Goal: Transaction & Acquisition: Book appointment/travel/reservation

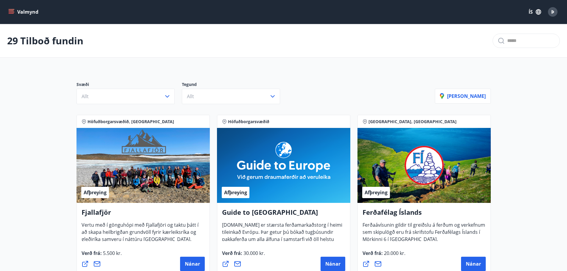
scroll to position [30, 0]
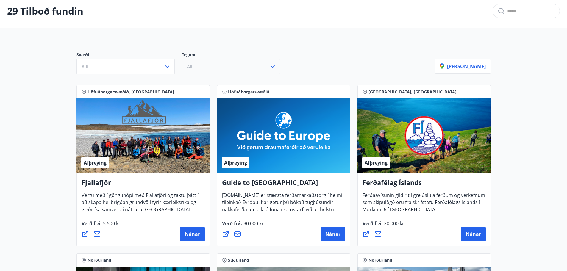
click at [272, 66] on icon "button" at bounding box center [272, 66] width 7 height 7
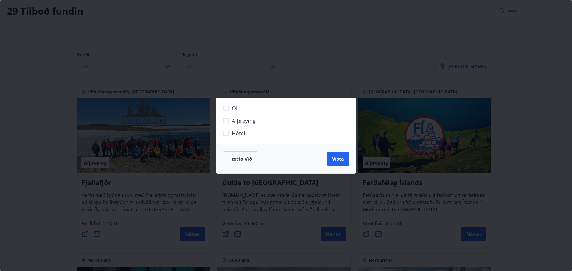
click at [252, 157] on span "Hætta við" at bounding box center [240, 159] width 24 height 7
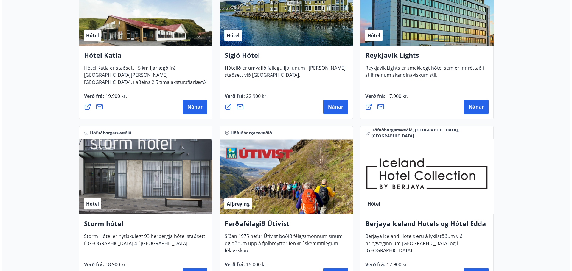
scroll to position [506, 0]
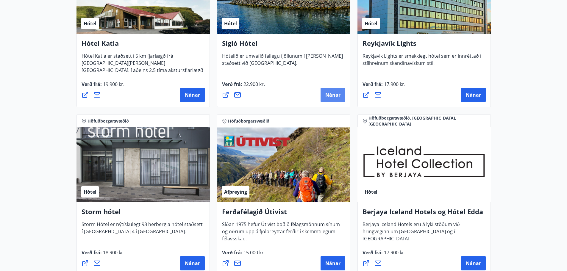
click at [327, 95] on span "Nánar" at bounding box center [332, 95] width 15 height 7
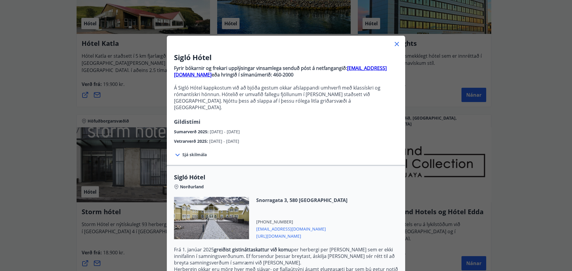
click at [182, 152] on span "Sjá skilmála" at bounding box center [194, 155] width 24 height 6
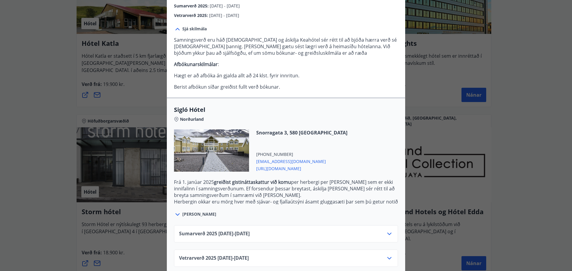
scroll to position [127, 0]
click at [338, 230] on div "Sumarverð [PHONE_NUMBER][DATE] - [DATE]" at bounding box center [286, 236] width 214 height 12
click at [372, 230] on div "Sumarverð [PHONE_NUMBER][DATE] - [DATE]" at bounding box center [286, 236] width 214 height 12
click at [387, 230] on icon at bounding box center [389, 233] width 7 height 7
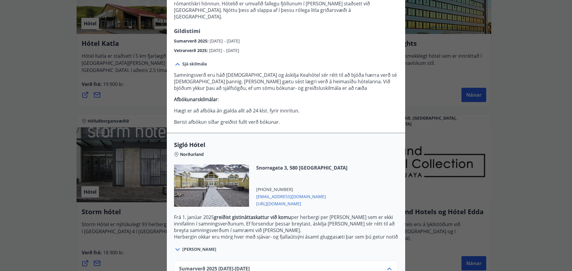
scroll to position [175, 0]
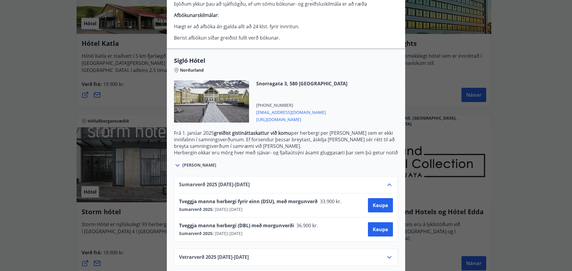
click at [389, 254] on icon at bounding box center [389, 257] width 7 height 7
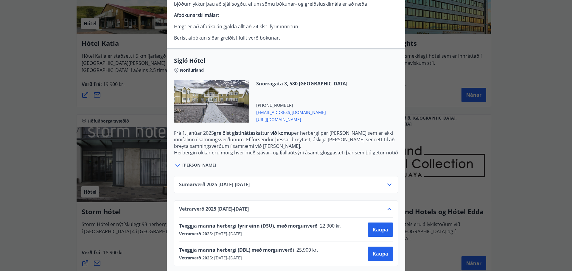
click at [132, 96] on div "Sigló Hótel Fyrir bókarnir og frekari upplýsingar vinsamlega senduð póst á netf…" at bounding box center [286, 135] width 572 height 271
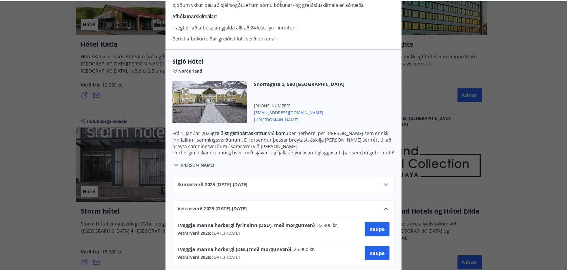
scroll to position [0, 0]
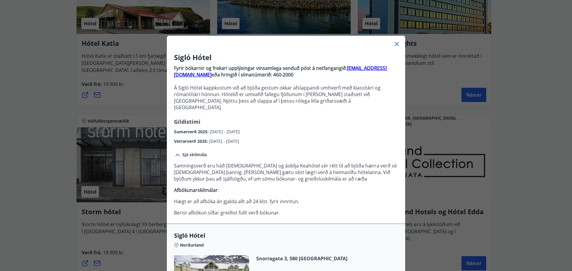
click at [393, 42] on icon at bounding box center [396, 43] width 7 height 7
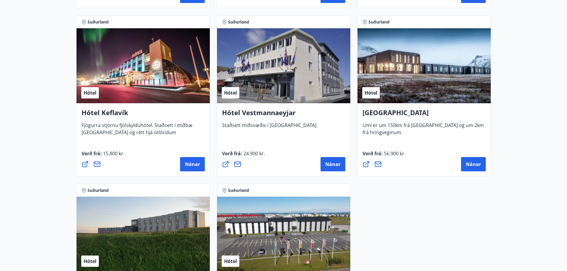
scroll to position [1578, 0]
